Goal: Task Accomplishment & Management: Use online tool/utility

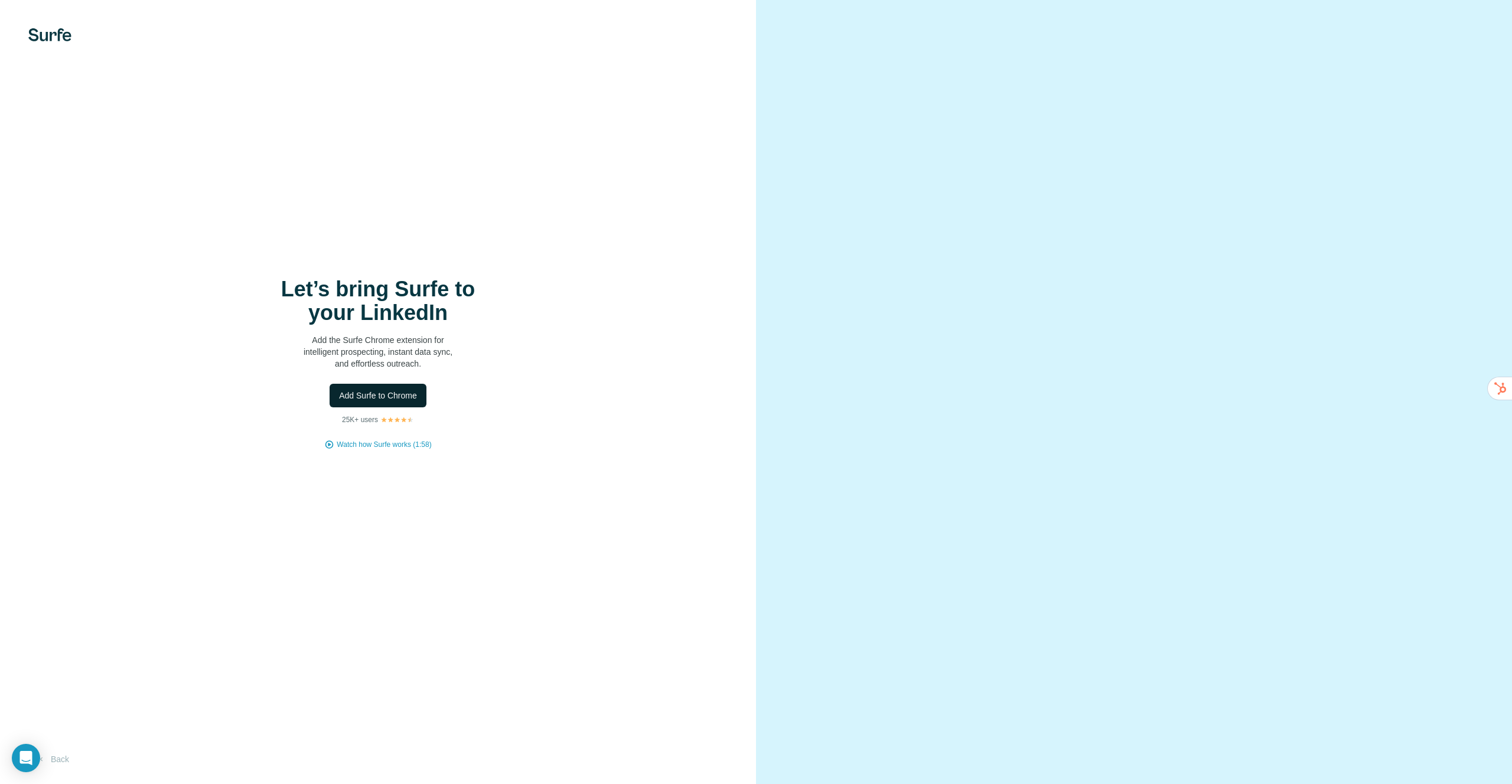
click at [408, 400] on span "Add Surfe to Chrome" at bounding box center [378, 395] width 78 height 12
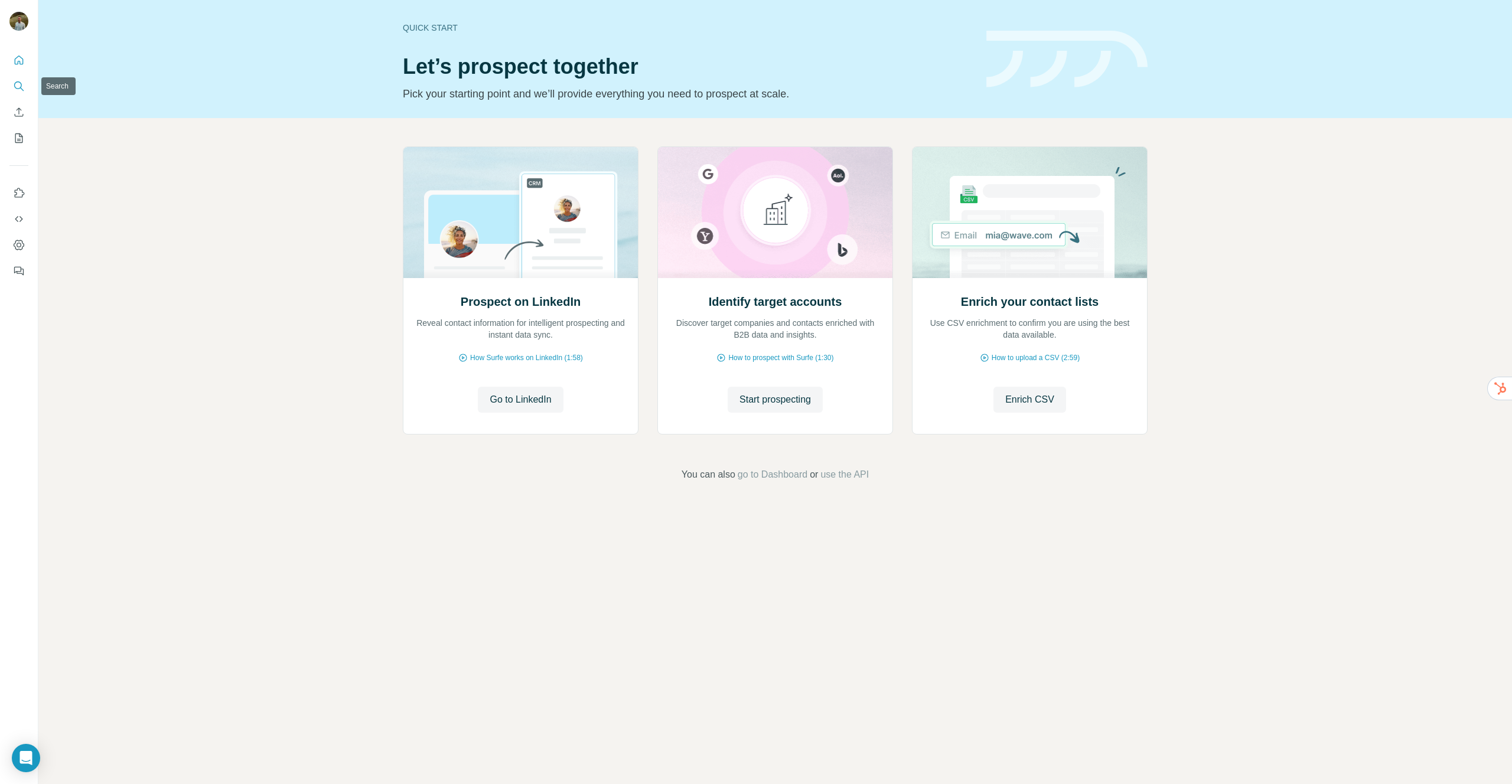
click at [23, 87] on icon "Search" at bounding box center [19, 86] width 12 height 12
